Goal: Task Accomplishment & Management: Use online tool/utility

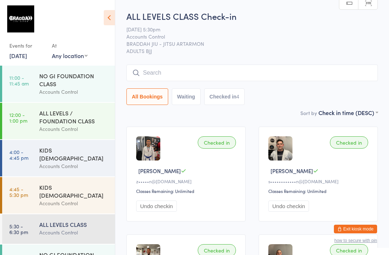
scroll to position [25, 0]
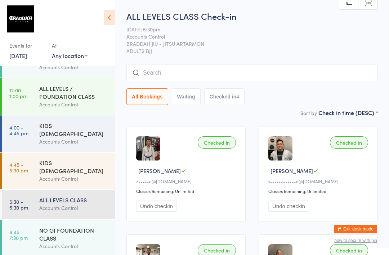
click at [199, 68] on input "search" at bounding box center [251, 72] width 251 height 17
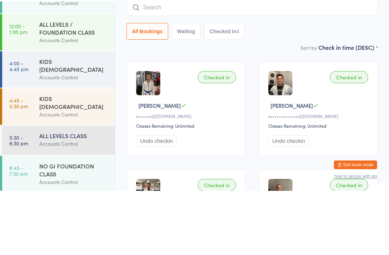
scroll to position [8, 0]
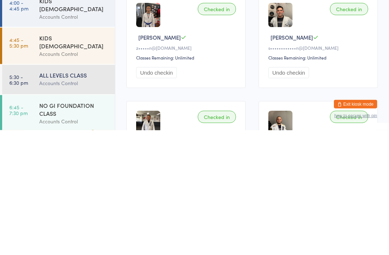
click at [34, 220] on link "6:45 - 7:30 pm NO GI FOUNDATION CLASS Accounts Control" at bounding box center [58, 238] width 113 height 36
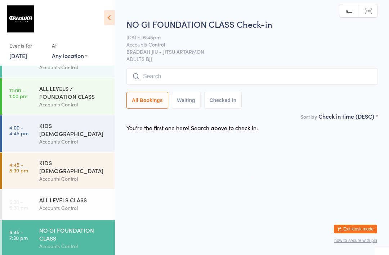
click at [185, 79] on input "search" at bounding box center [251, 76] width 251 height 17
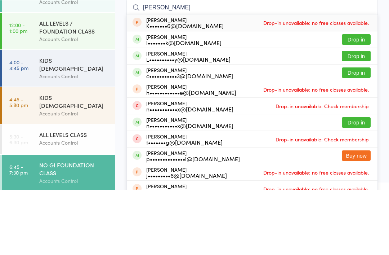
type input "[PERSON_NAME]"
click at [349, 116] on button "Drop in" at bounding box center [356, 121] width 29 height 10
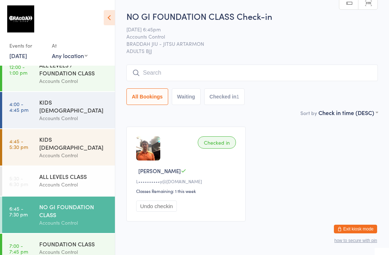
scroll to position [48, 0]
click at [32, 209] on link "6:45 - 7:30 pm NO GI FOUNDATION CLASS Accounts Control" at bounding box center [58, 215] width 113 height 36
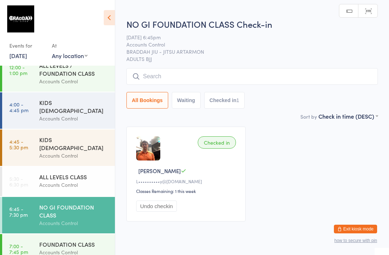
click at [156, 159] on img at bounding box center [148, 148] width 24 height 24
click at [231, 79] on input "search" at bounding box center [251, 76] width 251 height 17
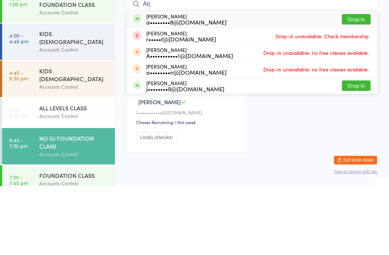
type input "Arj"
click at [360, 83] on button "Drop in" at bounding box center [356, 88] width 29 height 10
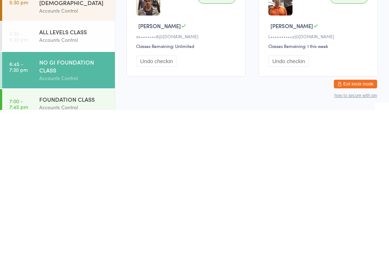
click at [273, 120] on div "Checked in Arjun K a••••••••8@[DOMAIN_NAME] Classes Remaining: Unlimited Undo c…" at bounding box center [252, 174] width 264 height 108
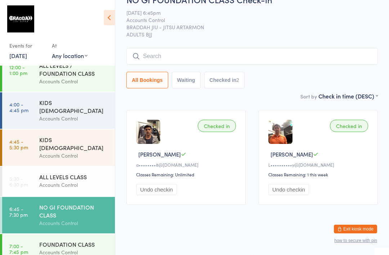
click at [311, 72] on div "All Bookings Waiting Checked in 2" at bounding box center [251, 80] width 251 height 17
click at [337, 56] on input "search" at bounding box center [251, 56] width 251 height 17
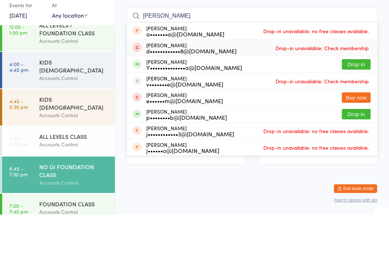
type input "[PERSON_NAME]"
click at [362, 83] on span "Drop-in unavailable: Check membership" at bounding box center [322, 88] width 97 height 11
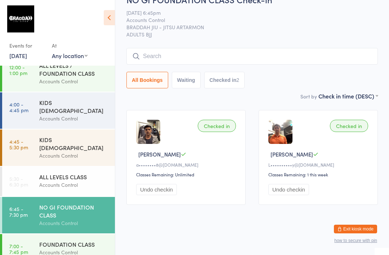
click at [305, 48] on input "search" at bounding box center [251, 56] width 251 height 17
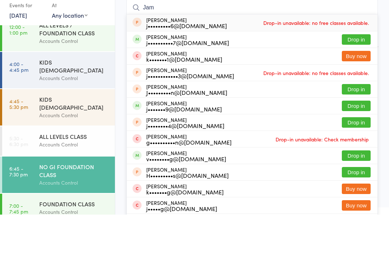
type input "Jam"
click at [360, 75] on button "Drop in" at bounding box center [356, 80] width 29 height 10
